Goal: Information Seeking & Learning: Learn about a topic

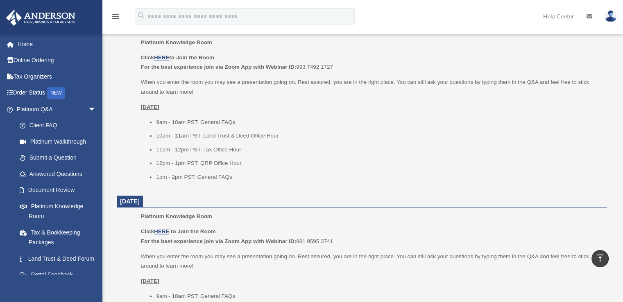
scroll to position [536, 0]
click at [64, 173] on link "Answered Questions" at bounding box center [59, 174] width 97 height 16
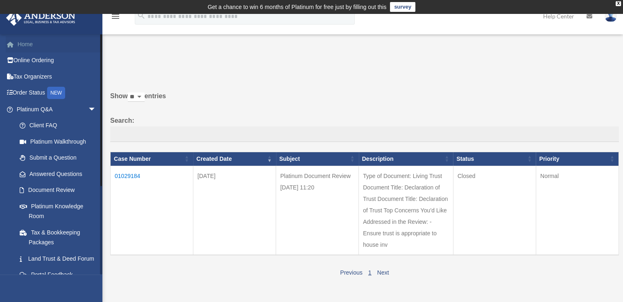
click at [24, 46] on link "Home" at bounding box center [57, 44] width 103 height 16
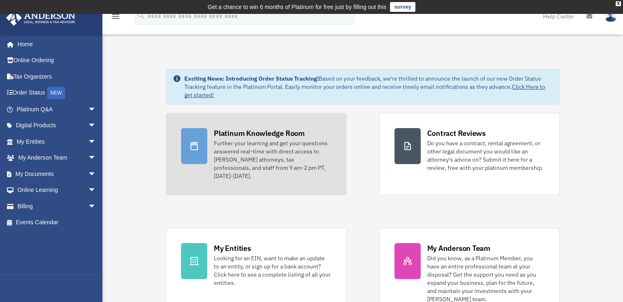
click at [235, 136] on div "Platinum Knowledge Room" at bounding box center [259, 133] width 91 height 10
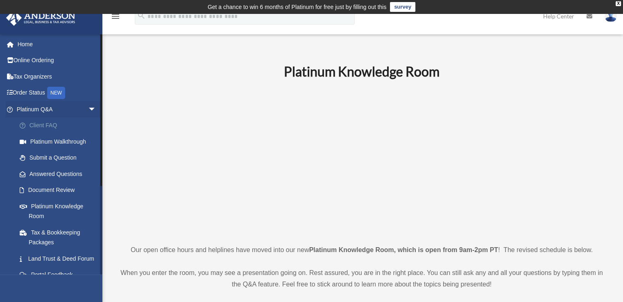
click at [42, 125] on link "Client FAQ" at bounding box center [59, 126] width 97 height 16
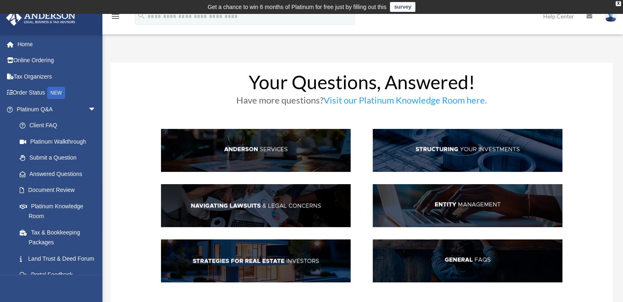
click at [44, 19] on img at bounding box center [41, 18] width 74 height 16
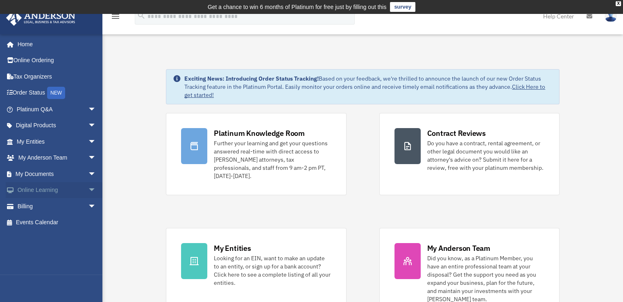
click at [88, 186] on span "arrow_drop_down" at bounding box center [96, 190] width 16 height 17
click at [50, 195] on link "Online Learning arrow_drop_up" at bounding box center [57, 190] width 103 height 16
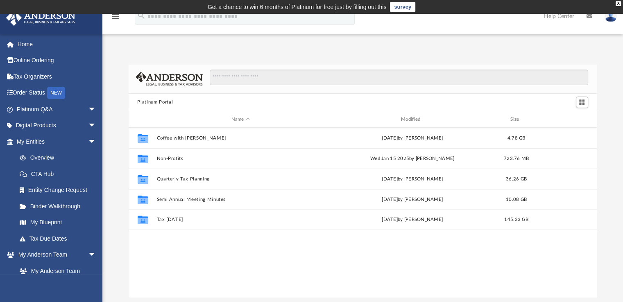
scroll to position [180, 462]
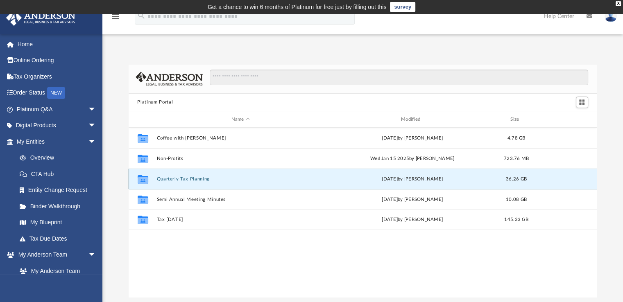
click at [179, 179] on button "Quarterly Tax Planning" at bounding box center [241, 179] width 168 height 5
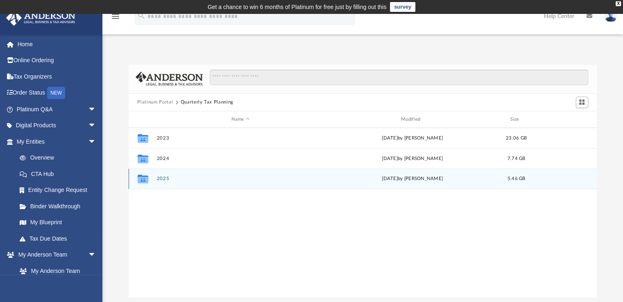
click at [168, 180] on button "2025" at bounding box center [241, 179] width 168 height 5
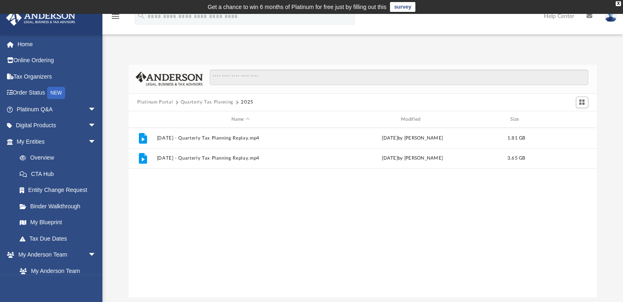
click at [212, 102] on button "Quarterly Tax Planning" at bounding box center [207, 102] width 53 height 7
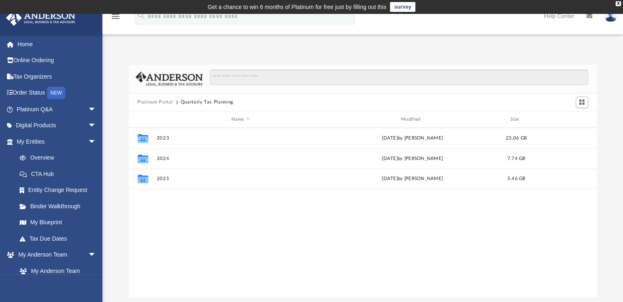
click at [154, 104] on button "Platinum Portal" at bounding box center [155, 102] width 36 height 7
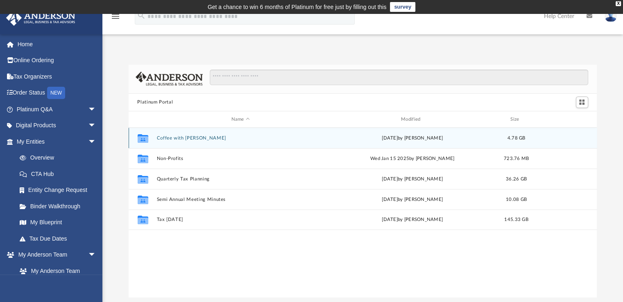
click at [187, 141] on div "Collaborated Folder Coffee with Carl Wed Aug 16 2023 by Matthew Moore 4.78 GB" at bounding box center [363, 138] width 469 height 20
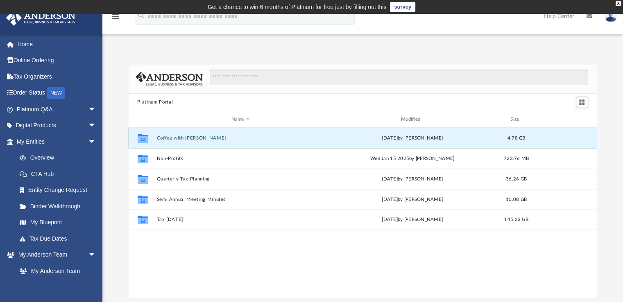
click at [186, 139] on button "Coffee with Carl" at bounding box center [241, 138] width 168 height 5
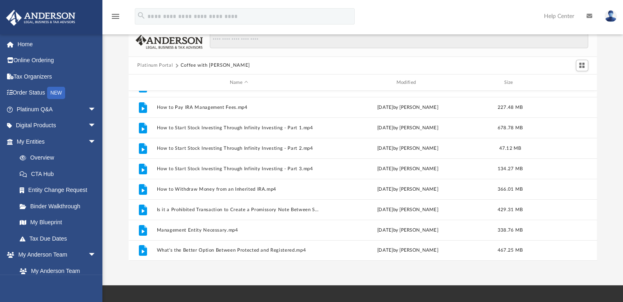
scroll to position [41, 0]
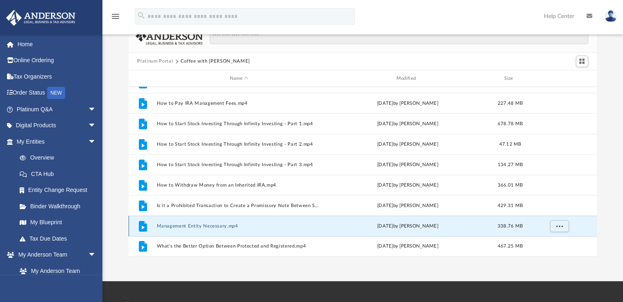
click at [224, 227] on button "Management Entity Necessary.mp4" at bounding box center [239, 226] width 165 height 5
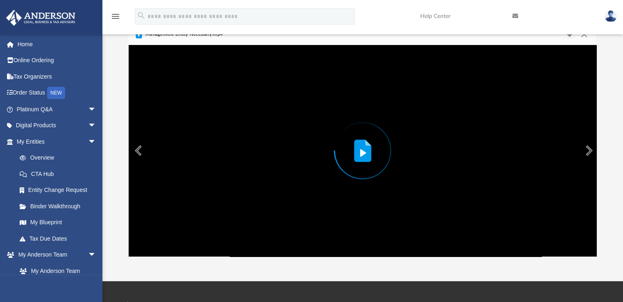
scroll to position [0, 0]
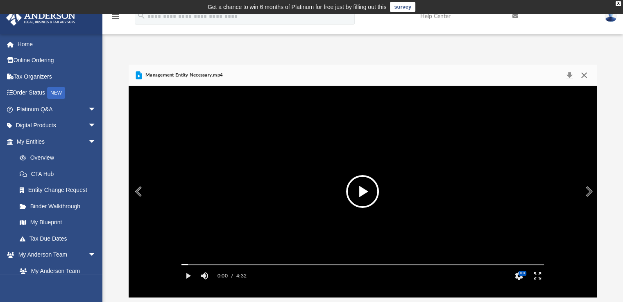
click at [584, 75] on button "Close" at bounding box center [584, 75] width 15 height 11
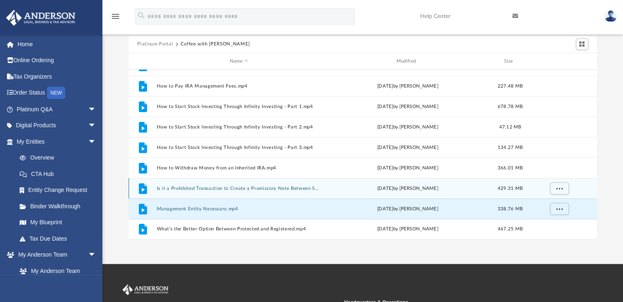
scroll to position [59, 0]
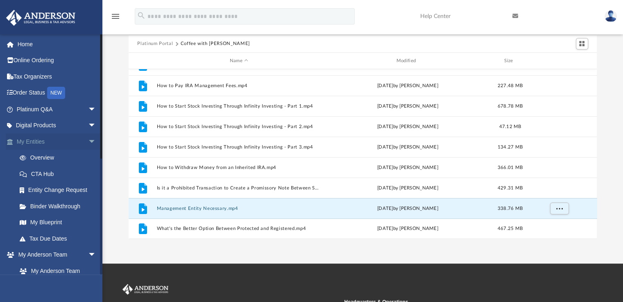
click at [89, 141] on span "arrow_drop_down" at bounding box center [96, 142] width 16 height 17
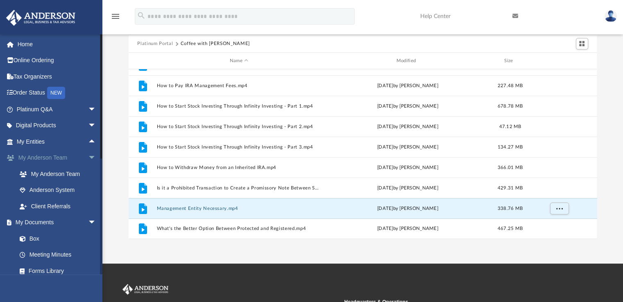
click at [88, 159] on span "arrow_drop_down" at bounding box center [96, 158] width 16 height 17
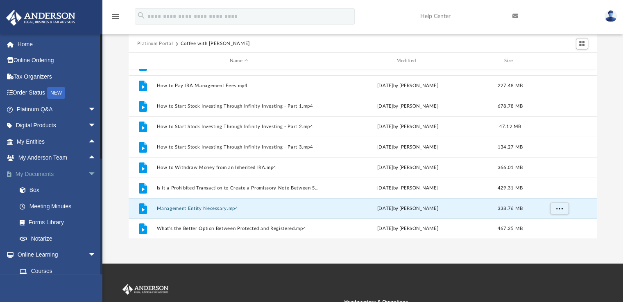
click at [88, 169] on span "arrow_drop_down" at bounding box center [96, 174] width 16 height 17
click at [68, 238] on link "Resources" at bounding box center [59, 239] width 97 height 16
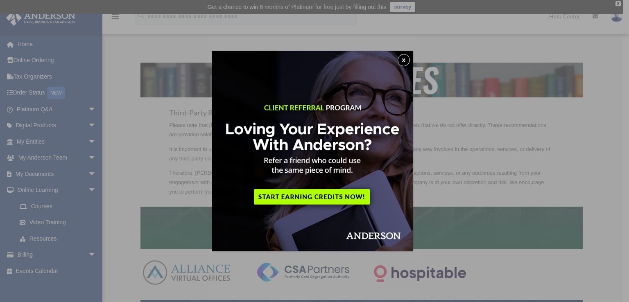
click at [409, 61] on button "x" at bounding box center [404, 60] width 12 height 12
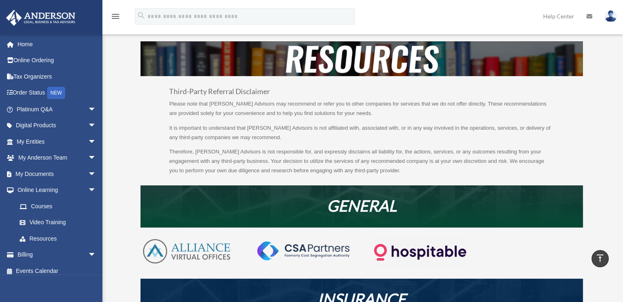
scroll to position [21, 0]
